Goal: Task Accomplishment & Management: Manage account settings

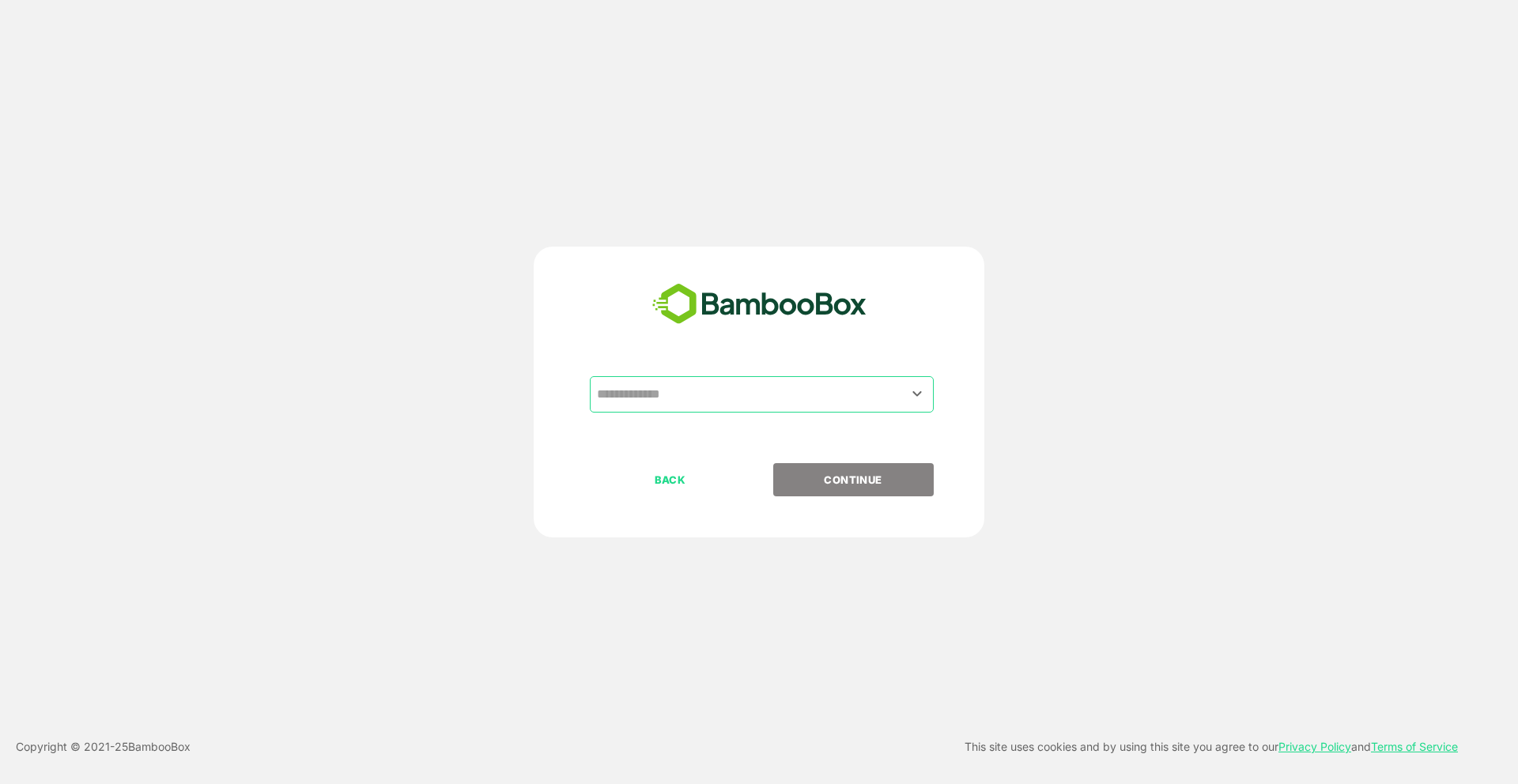
click at [874, 402] on input "text" at bounding box center [761, 394] width 337 height 30
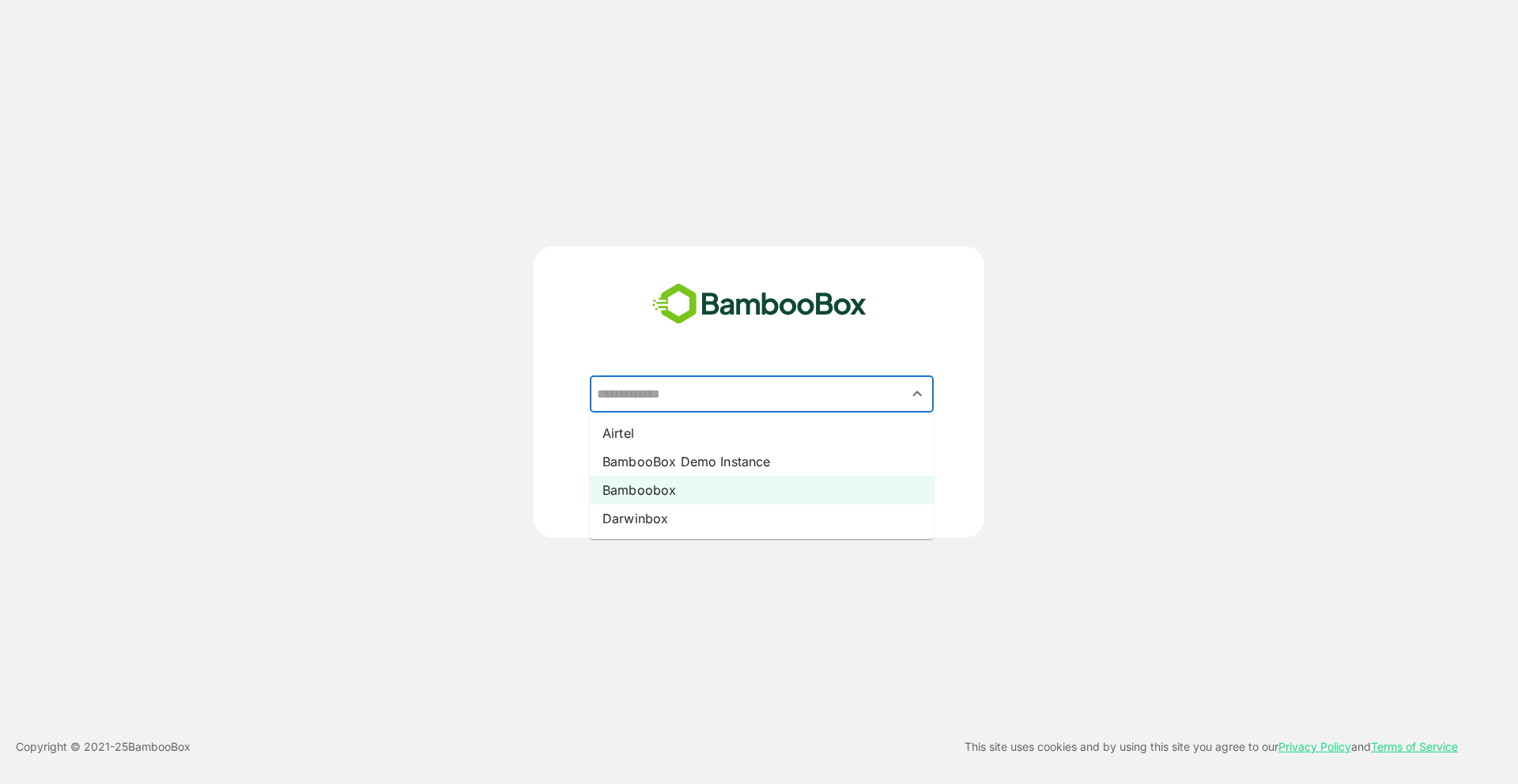
click at [803, 486] on li "Bamboobox" at bounding box center [762, 489] width 344 height 28
type input "*********"
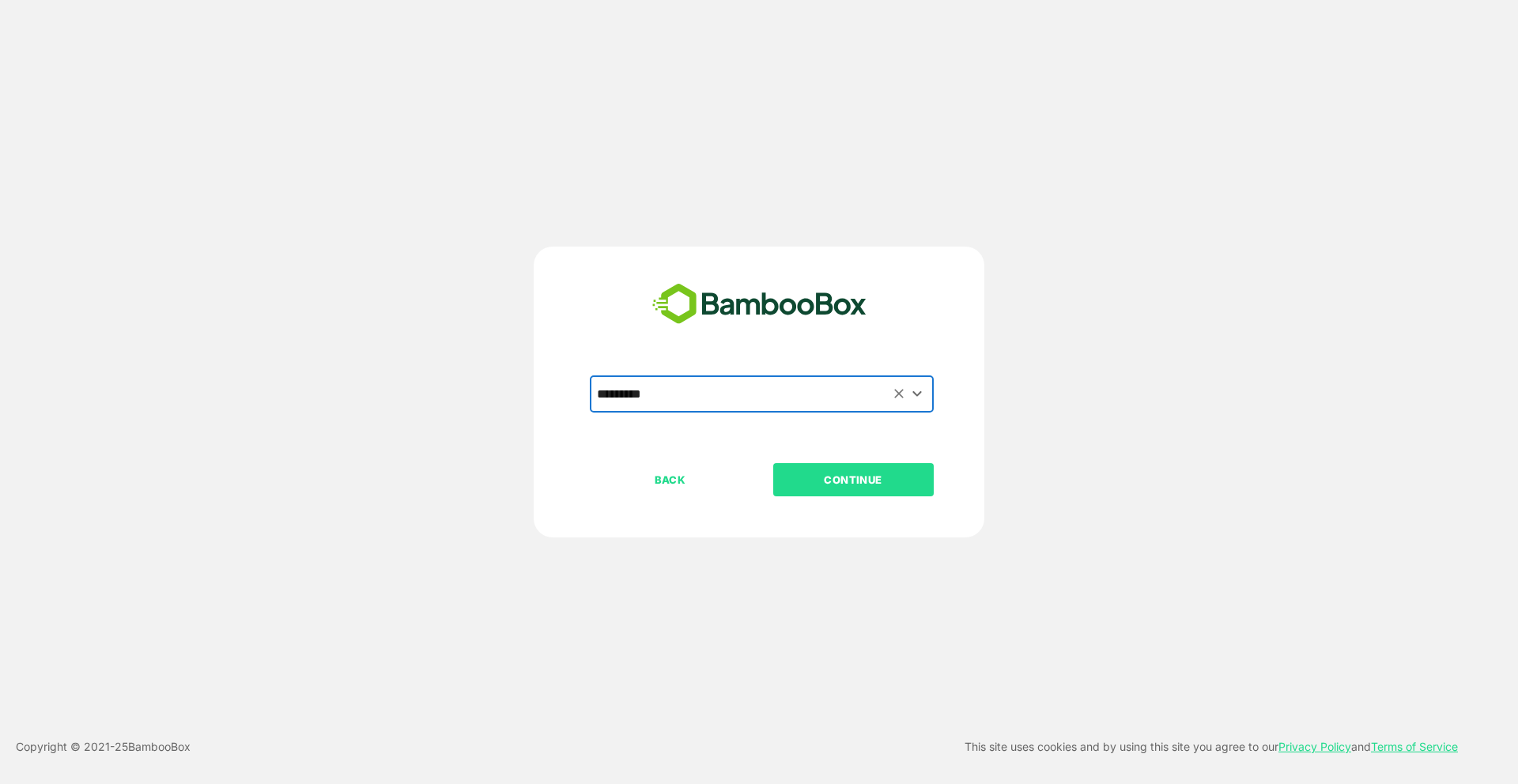
click at [813, 480] on p "CONTINUE" at bounding box center [853, 479] width 158 height 17
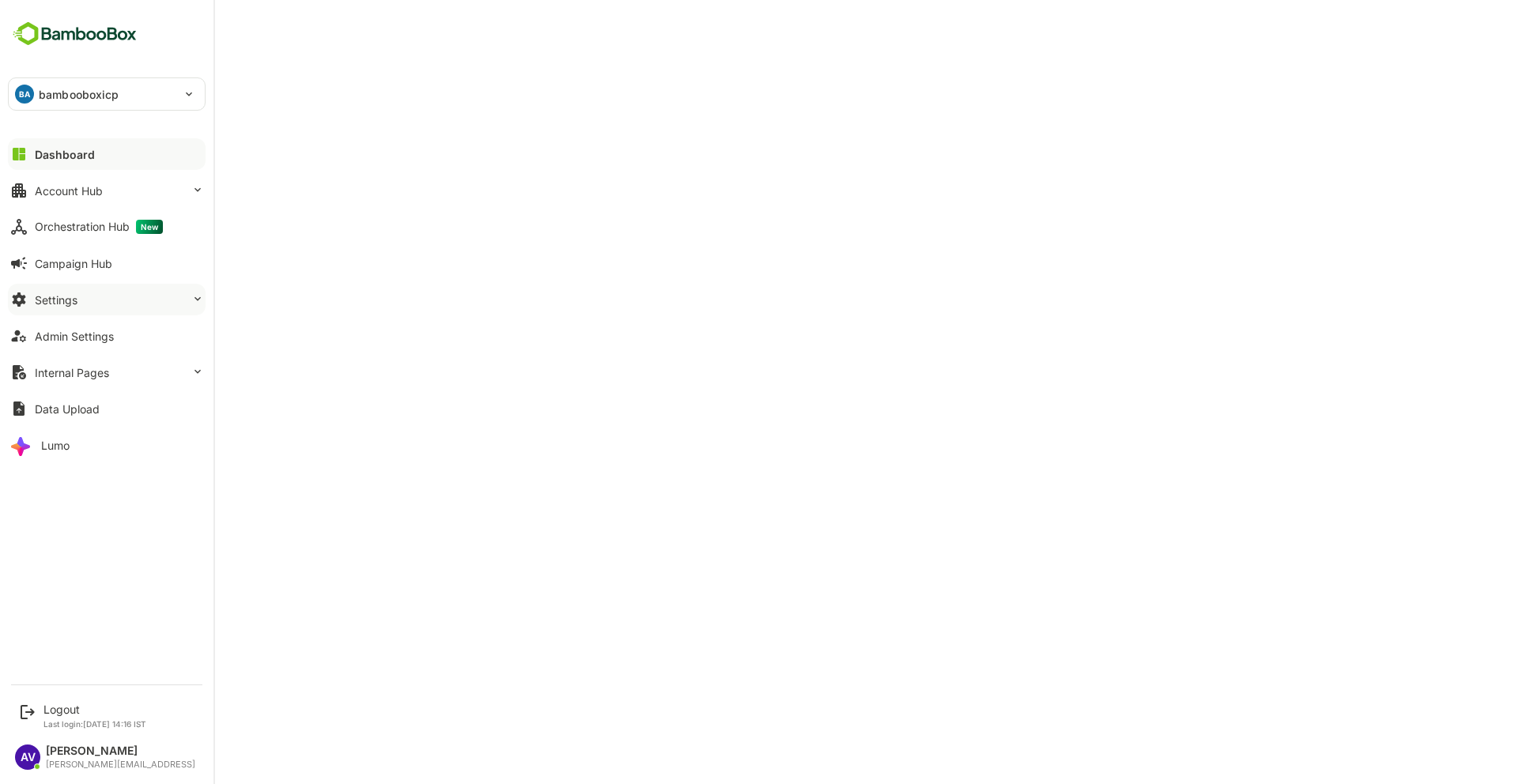
click at [69, 304] on div "Settings" at bounding box center [55, 299] width 43 height 14
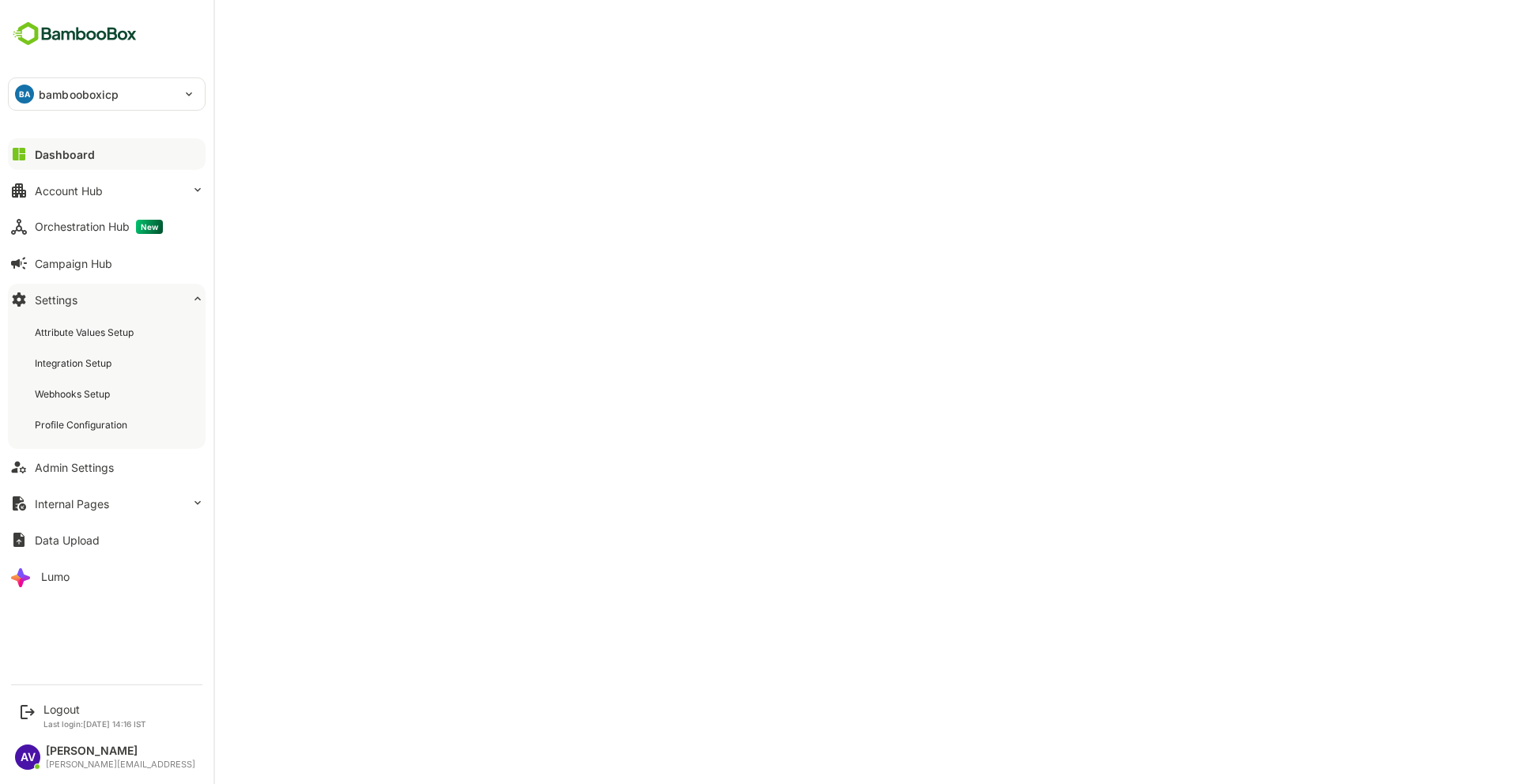
click at [68, 439] on div "Attribute Values Setup Integration Setup Webhooks Setup Profile Configuration" at bounding box center [107, 379] width 197 height 141
click at [70, 428] on div "Profile Configuration" at bounding box center [82, 424] width 96 height 14
